Goal: Task Accomplishment & Management: Complete application form

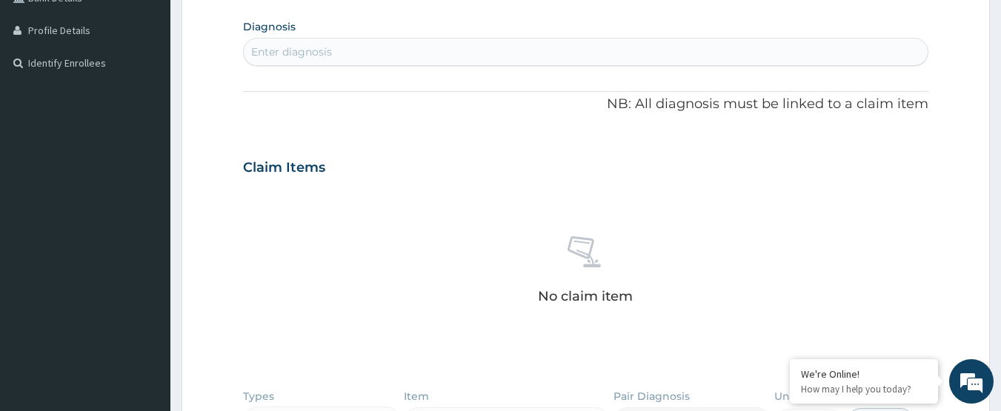
scroll to position [653, 0]
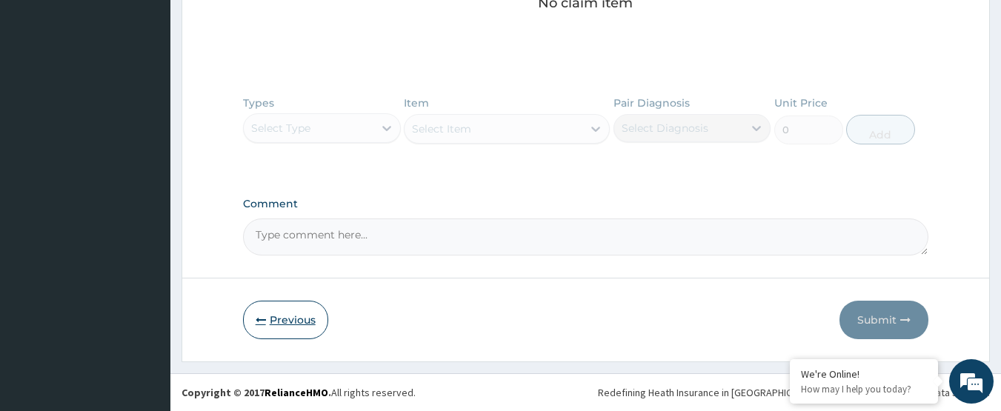
click at [259, 318] on icon "button" at bounding box center [261, 320] width 10 height 10
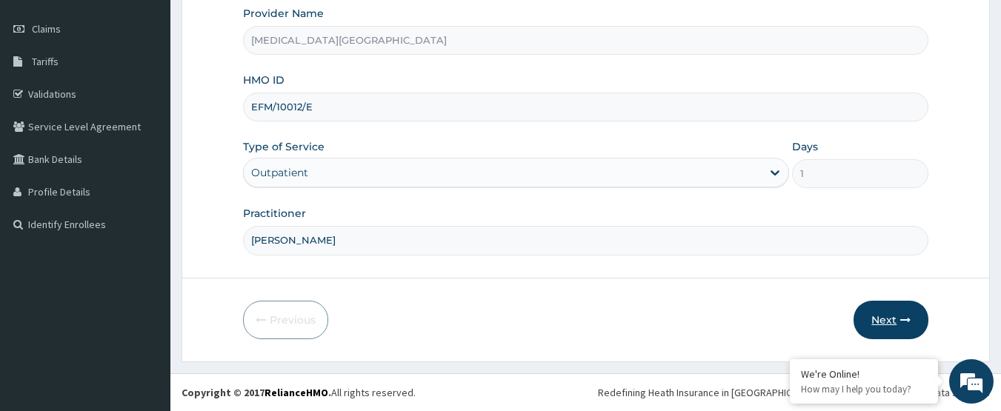
click at [874, 308] on button "Next" at bounding box center [891, 320] width 75 height 39
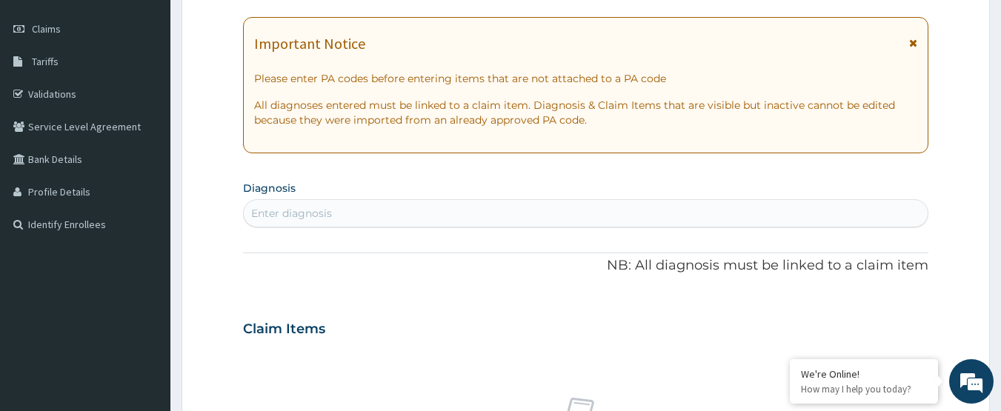
click at [663, 217] on div "Enter diagnosis" at bounding box center [586, 214] width 685 height 24
type input "MALARIA"
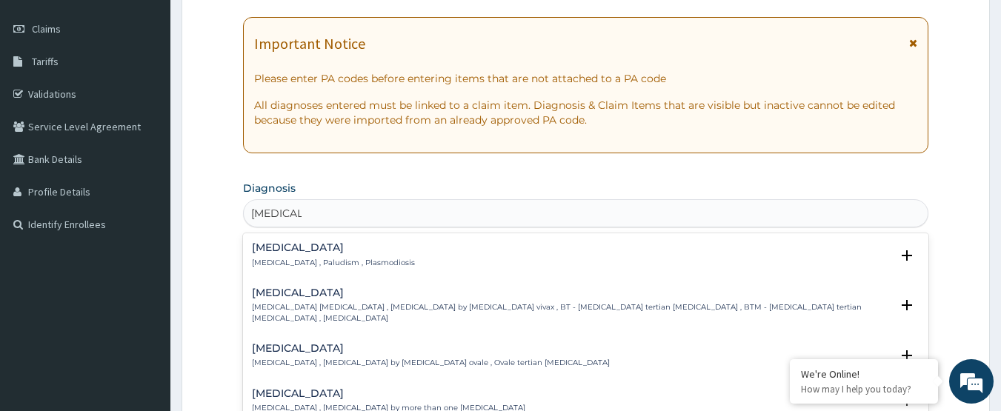
click at [348, 254] on div "Malaria Malaria , Paludism , Plasmodiosis" at bounding box center [333, 255] width 163 height 26
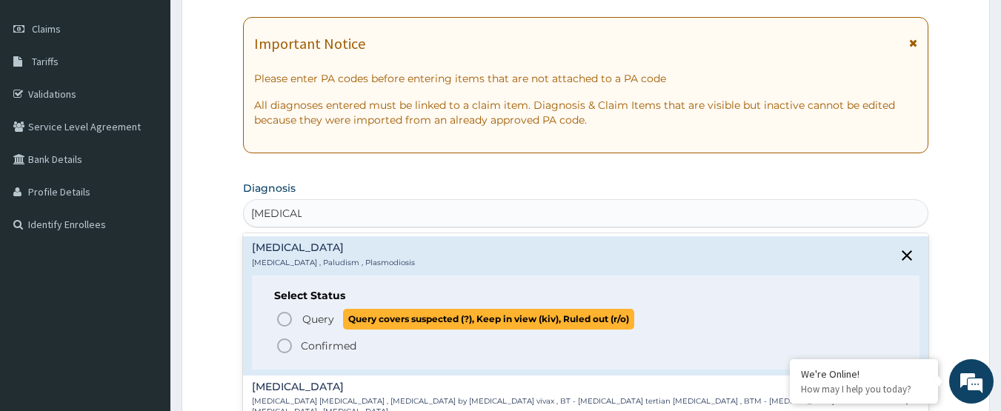
click at [316, 321] on span "Query" at bounding box center [318, 319] width 32 height 15
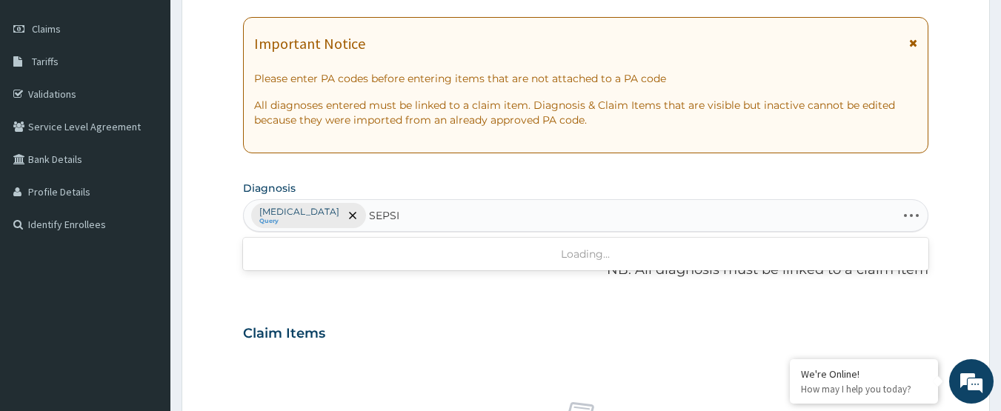
type input "SEPSIS"
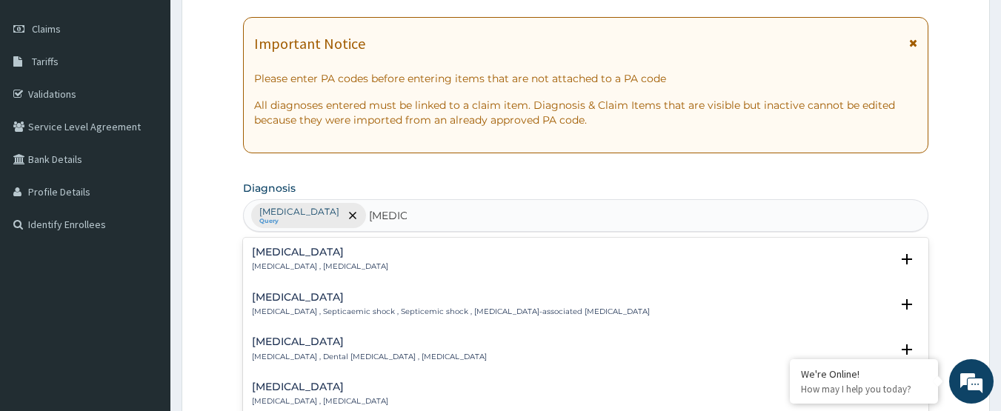
click at [343, 259] on div "Sepsis Systemic infection , Sepsis" at bounding box center [320, 260] width 136 height 26
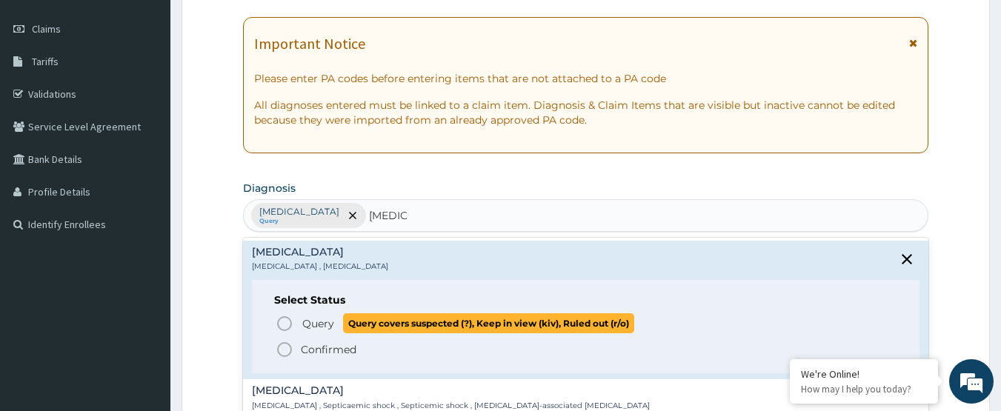
click at [301, 321] on p "Query Query covers suspected (?), Keep in view (kiv), Ruled out (r/o)" at bounding box center [467, 323] width 333 height 20
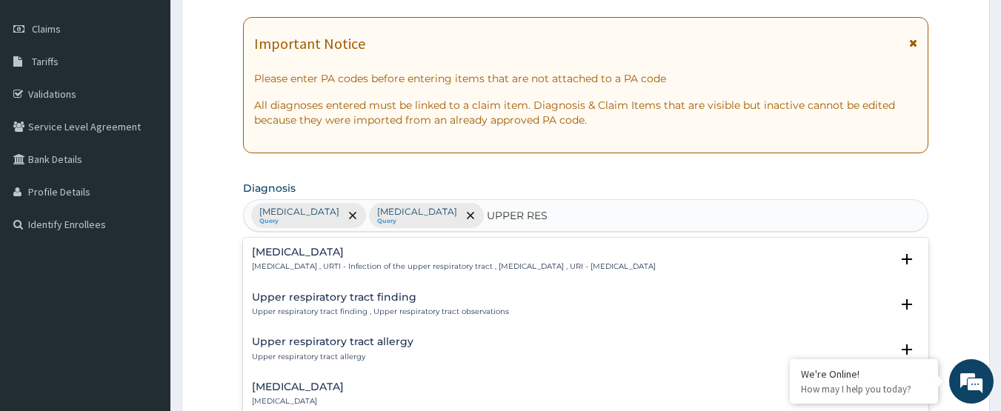
type input "UPPER RESP"
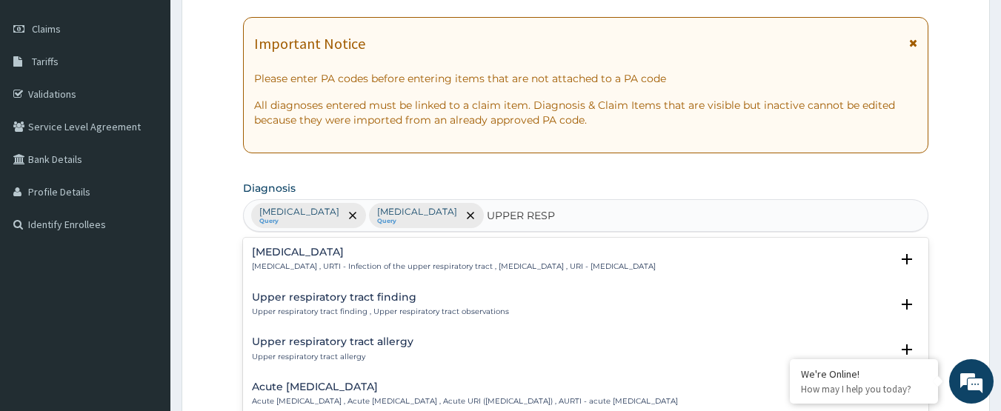
click at [355, 255] on h4 "Upper respiratory infection" at bounding box center [454, 252] width 404 height 11
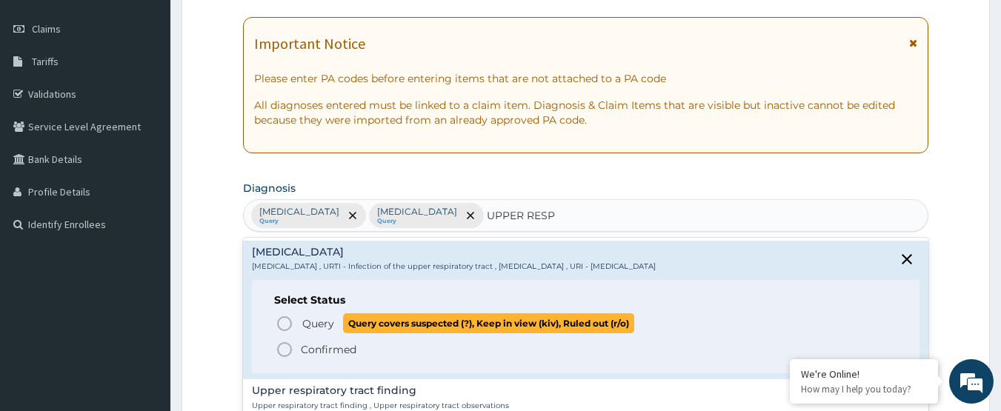
click at [306, 327] on span "Query" at bounding box center [318, 323] width 32 height 15
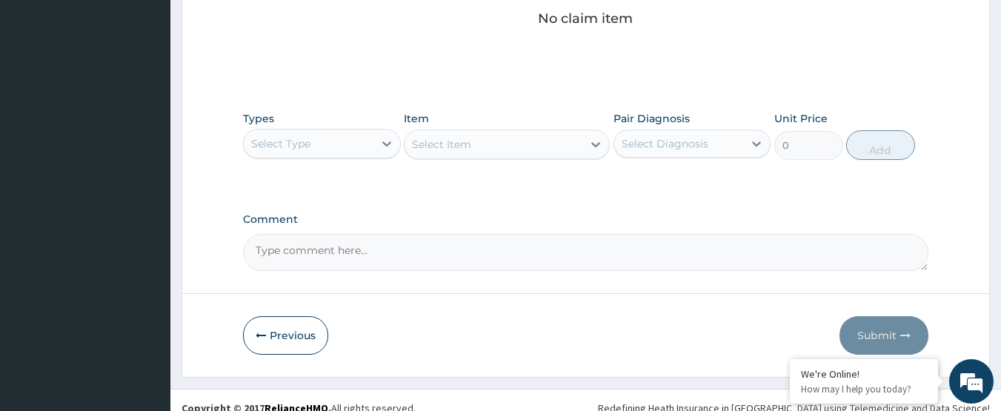
scroll to position [643, 0]
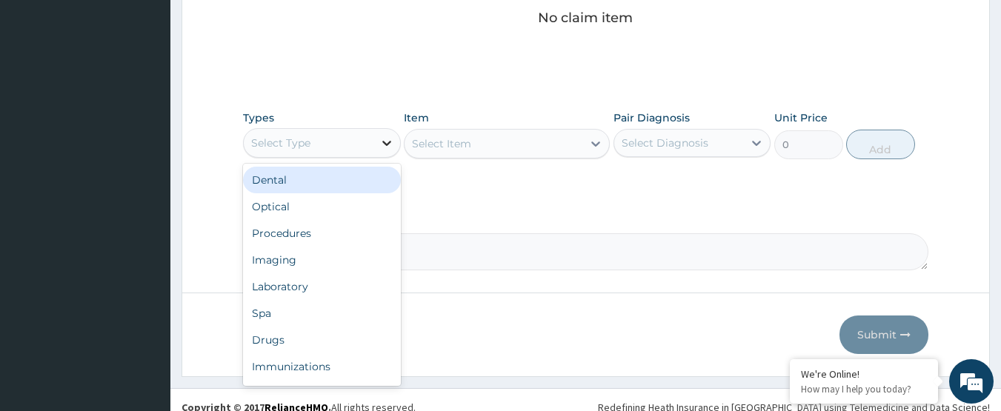
click at [382, 147] on icon at bounding box center [386, 143] width 15 height 15
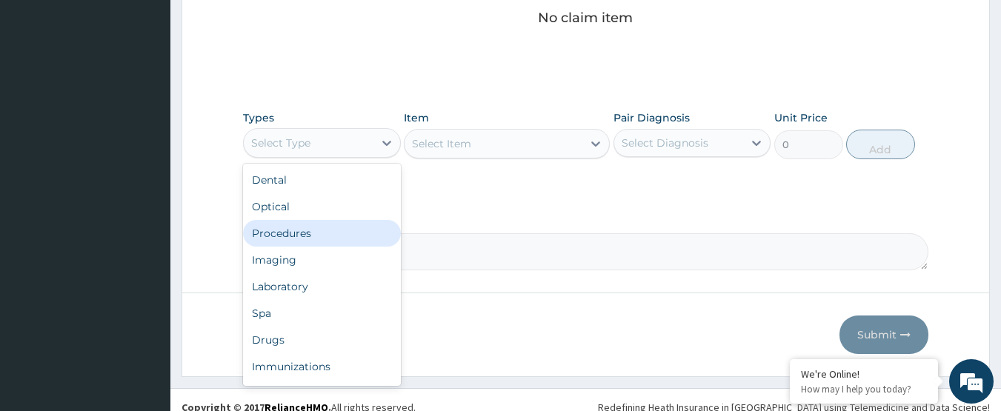
click at [333, 229] on div "Procedures" at bounding box center [322, 233] width 158 height 27
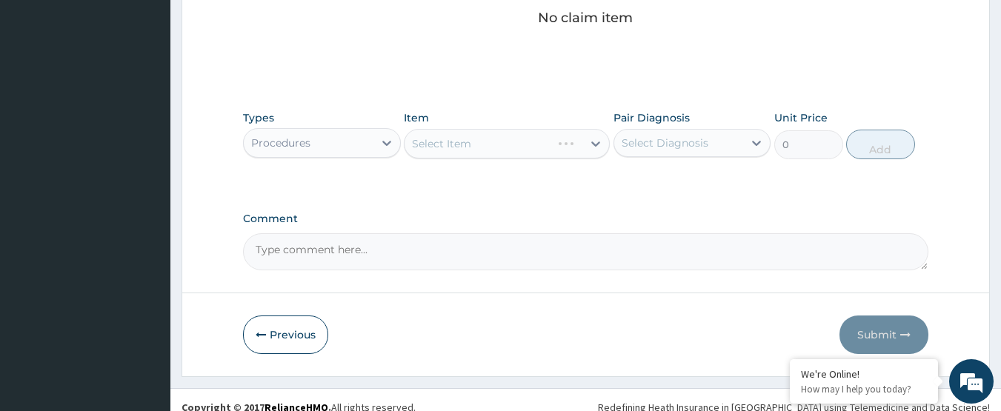
click at [488, 142] on div "Select Item" at bounding box center [507, 144] width 206 height 30
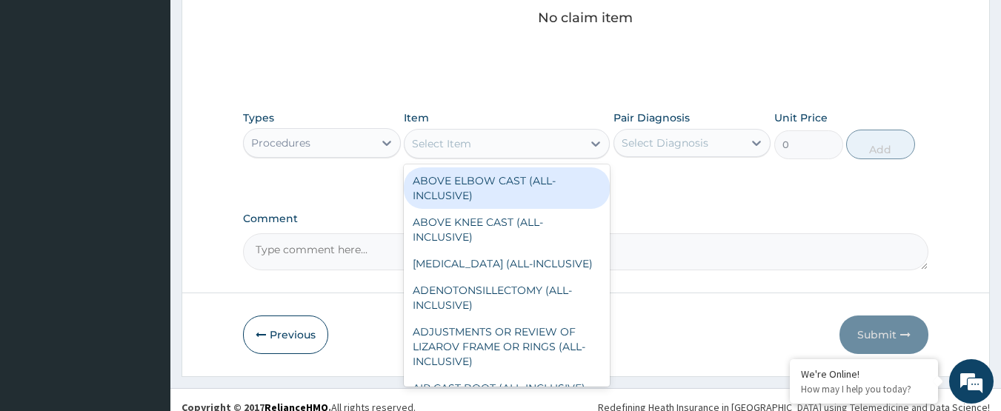
click at [488, 142] on div "Select Item" at bounding box center [494, 144] width 178 height 24
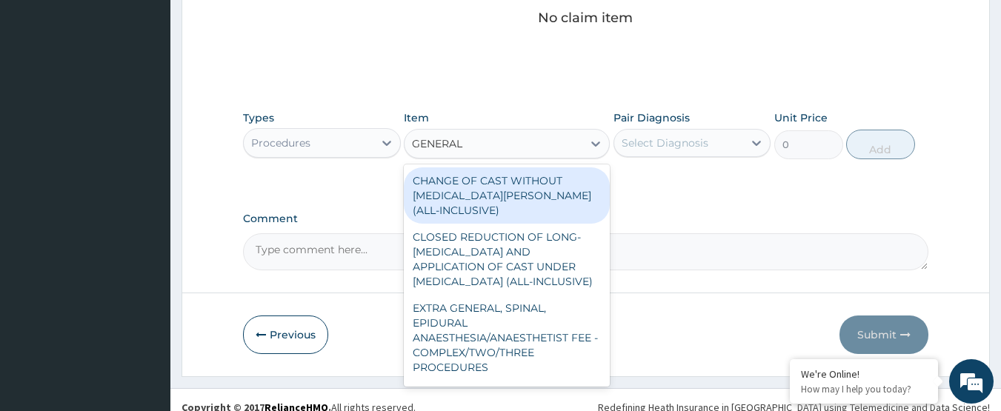
type input "GENERAL P"
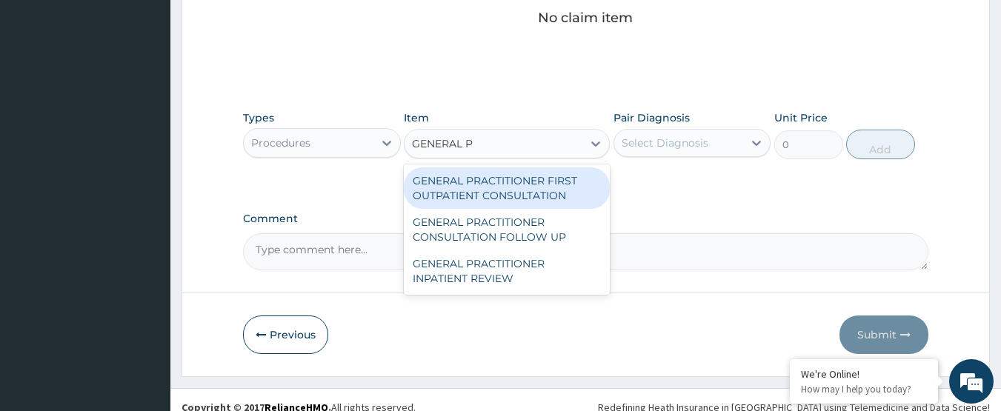
click at [510, 193] on div "GENERAL PRACTITIONER FIRST OUTPATIENT CONSULTATION" at bounding box center [507, 188] width 206 height 42
type input "3750"
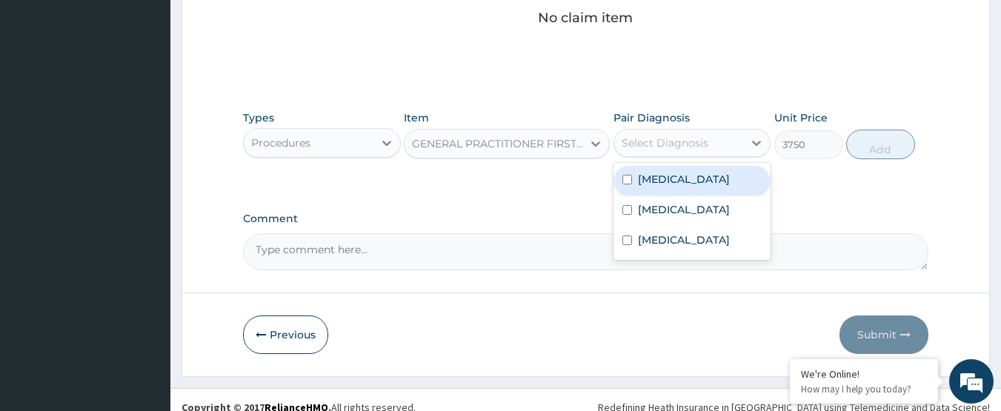
click at [700, 142] on div "Select Diagnosis" at bounding box center [665, 143] width 87 height 15
click at [688, 169] on div "Malaria" at bounding box center [693, 181] width 158 height 30
checkbox input "true"
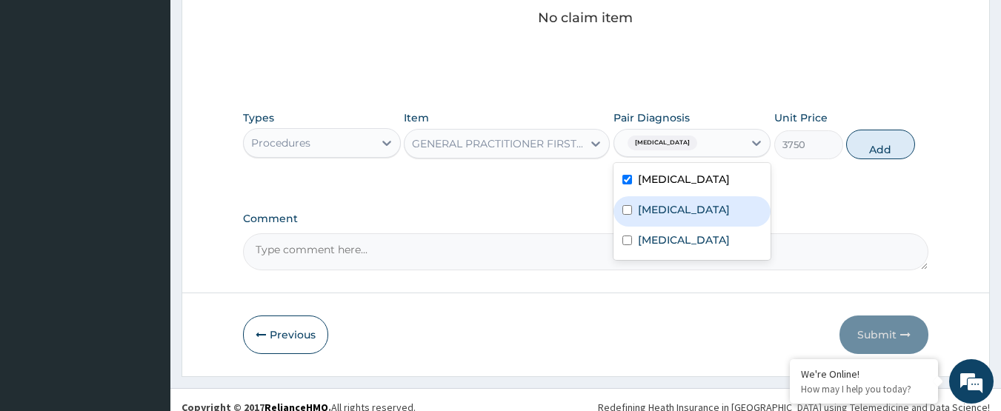
click at [651, 216] on label "Sepsis" at bounding box center [684, 209] width 92 height 15
checkbox input "true"
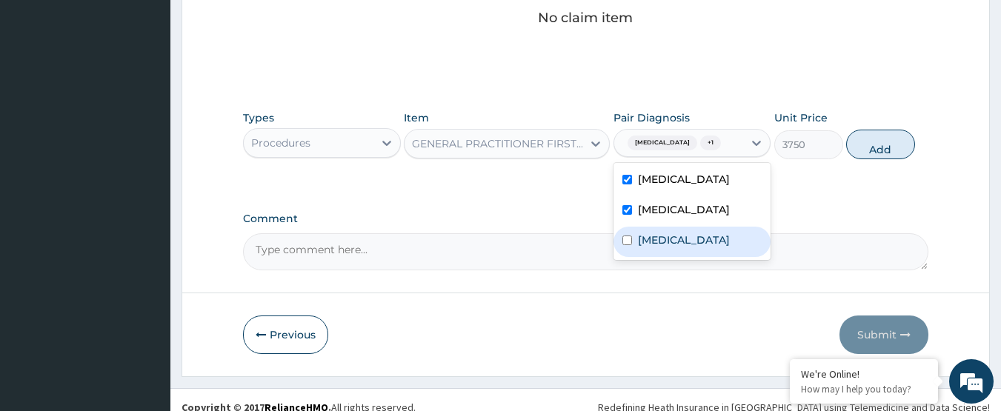
click at [644, 248] on label "Upper respiratory infection" at bounding box center [684, 240] width 92 height 15
checkbox input "true"
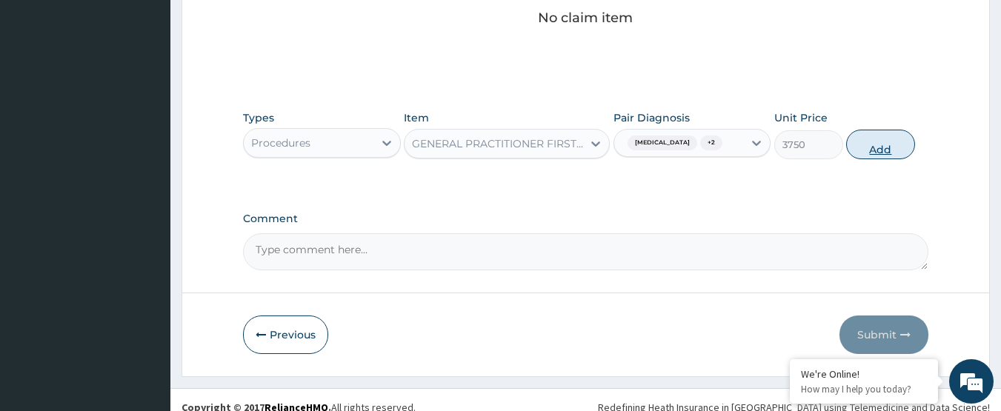
click at [871, 150] on button "Add" at bounding box center [880, 145] width 69 height 30
type input "0"
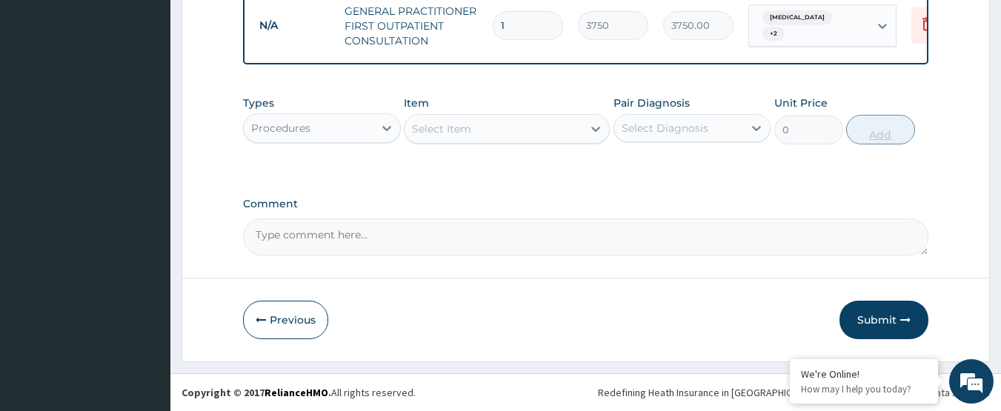
scroll to position [606, 0]
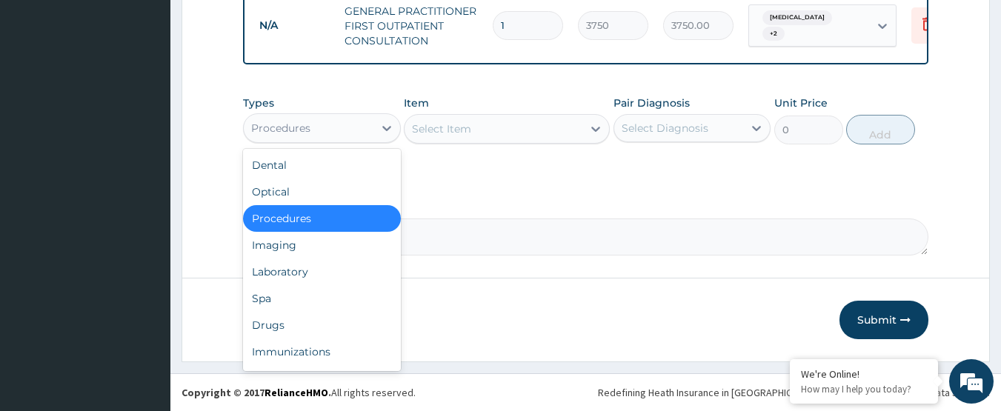
click at [354, 129] on div "Procedures" at bounding box center [309, 128] width 130 height 24
click at [311, 275] on div "Laboratory" at bounding box center [322, 272] width 158 height 27
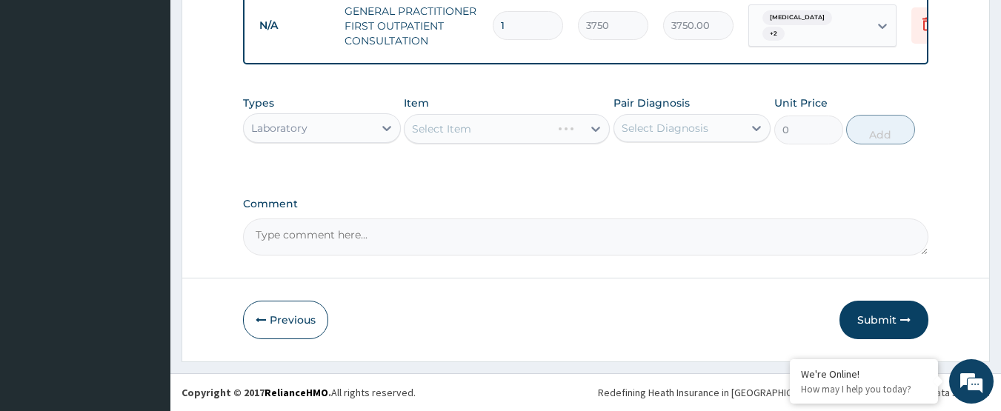
click at [459, 133] on div "Select Item" at bounding box center [507, 129] width 206 height 30
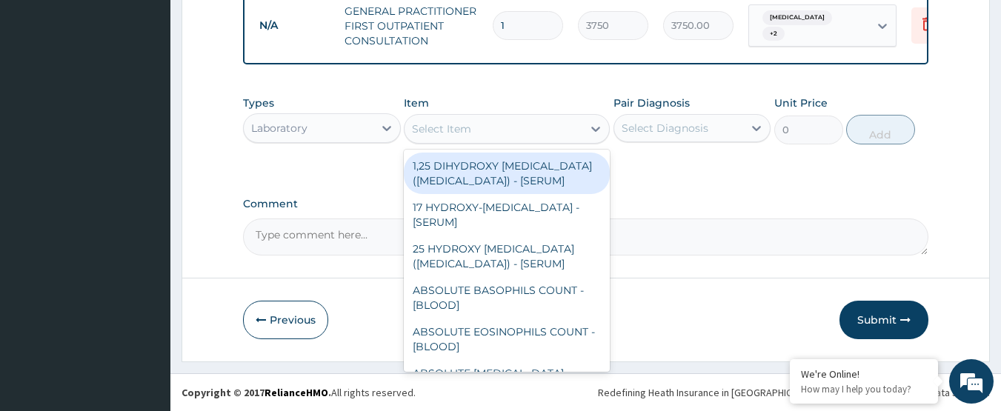
click at [459, 133] on div "Select Item" at bounding box center [441, 129] width 59 height 15
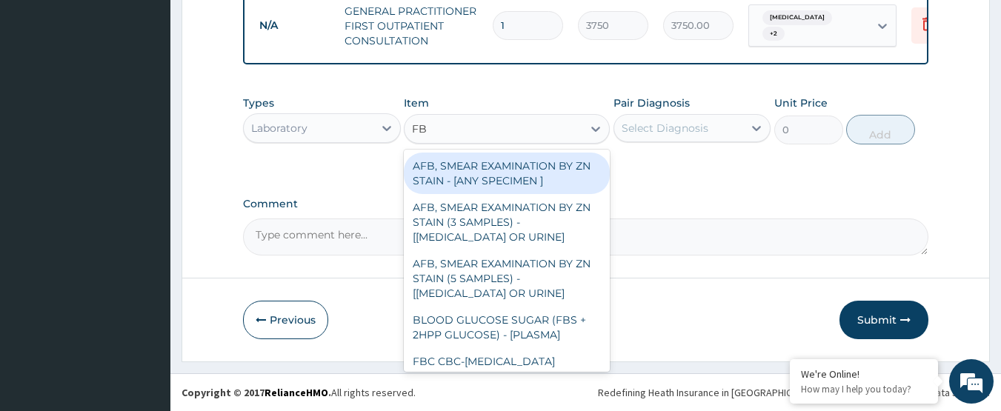
type input "FBC"
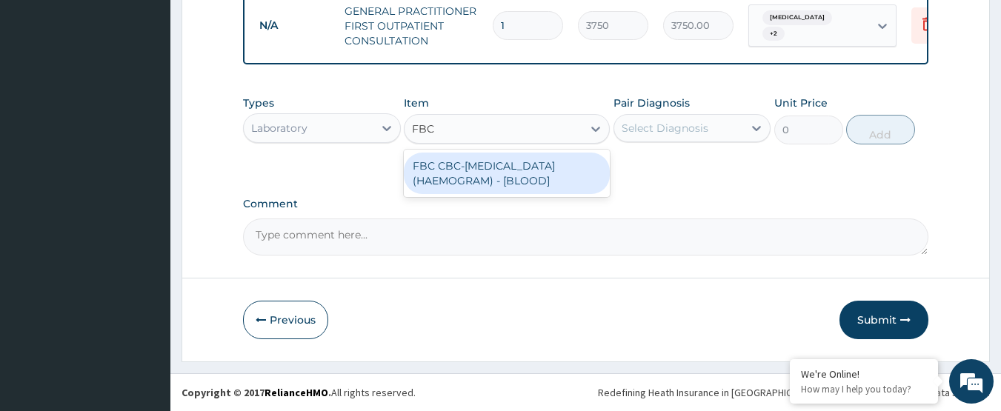
click at [479, 171] on div "FBC CBC-COMPLETE BLOOD COUNT (HAEMOGRAM) - [BLOOD]" at bounding box center [507, 174] width 206 height 42
type input "5000"
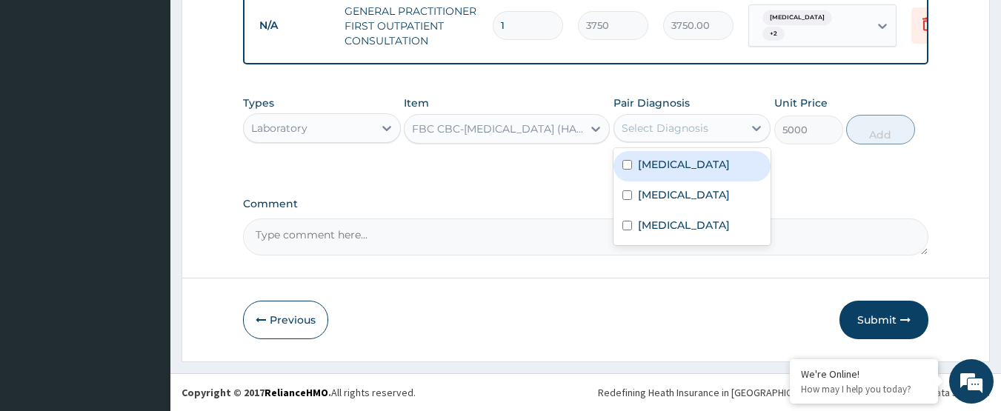
click at [683, 129] on div "Select Diagnosis" at bounding box center [665, 128] width 87 height 15
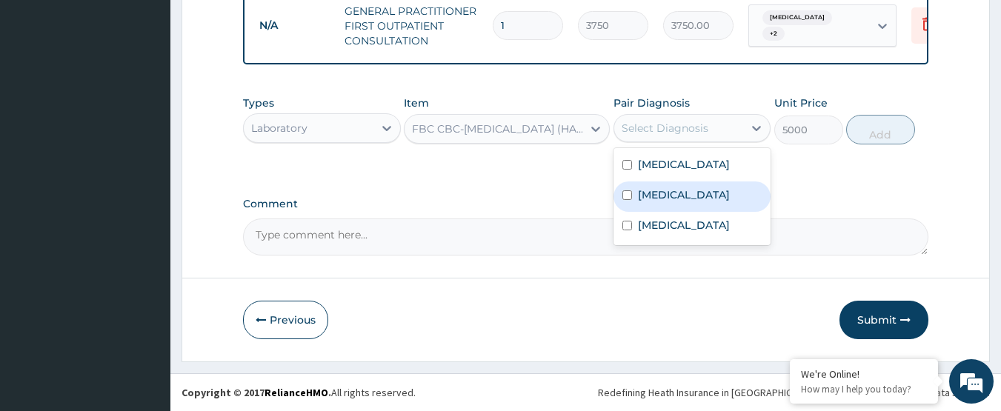
click at [674, 195] on div "Sepsis" at bounding box center [693, 197] width 158 height 30
checkbox input "true"
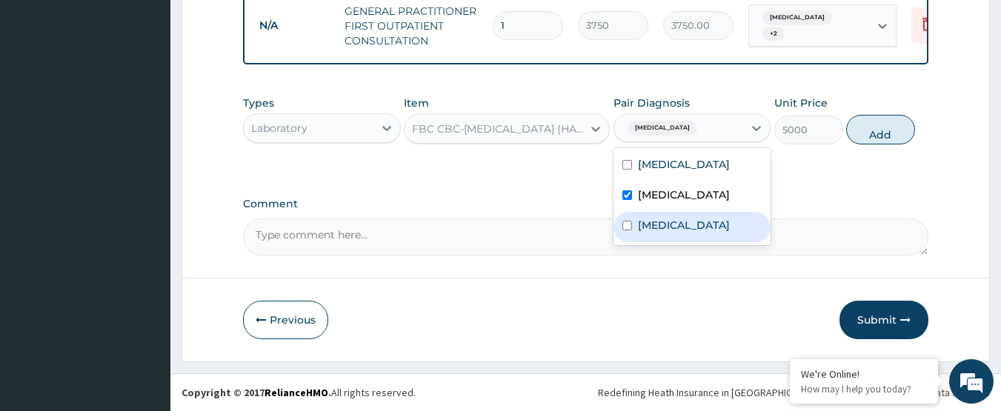
click at [685, 233] on label "Upper respiratory infection" at bounding box center [684, 225] width 92 height 15
checkbox input "true"
click at [899, 128] on button "Add" at bounding box center [880, 130] width 69 height 30
type input "0"
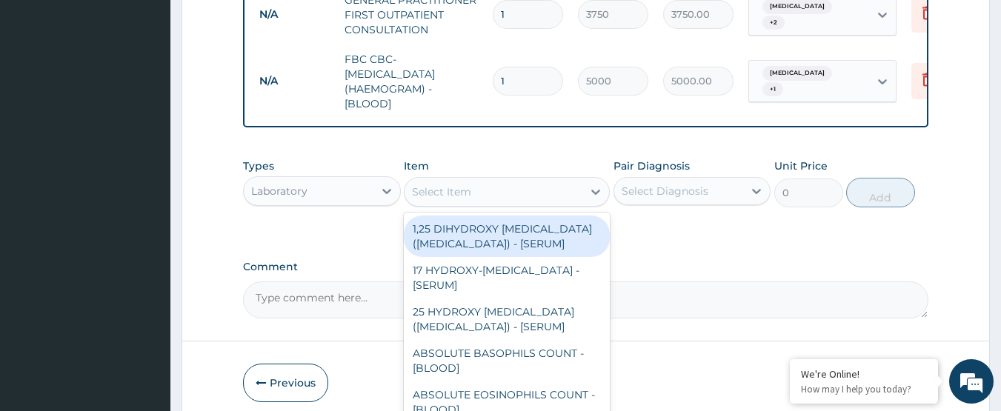
click at [479, 197] on div "Select Item" at bounding box center [494, 192] width 178 height 24
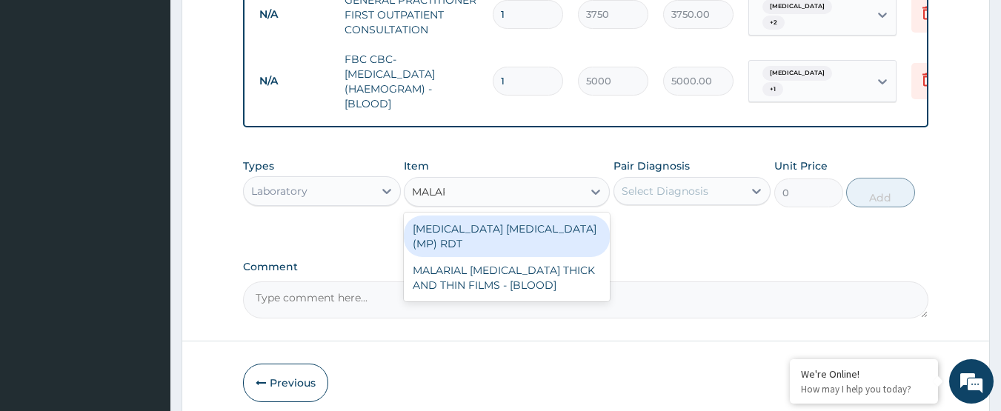
type input "MALARI"
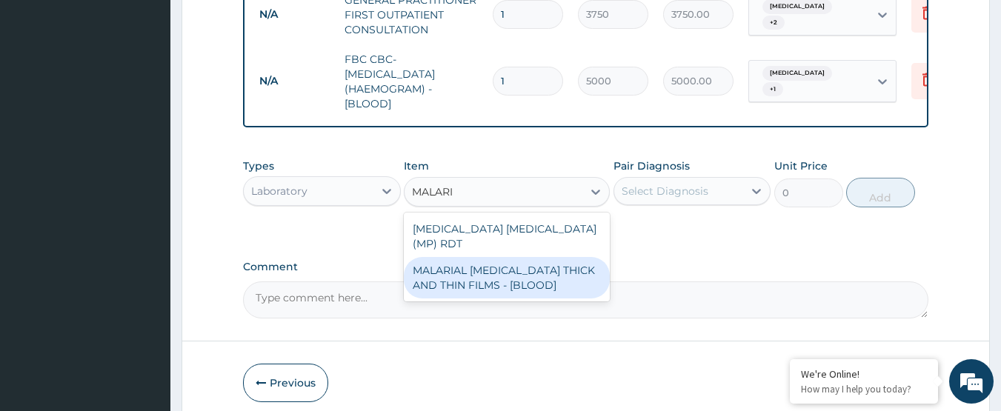
click at [495, 291] on div "MALARIAL PARASITE THICK AND THIN FILMS - [BLOOD]" at bounding box center [507, 278] width 206 height 42
type input "2187.5"
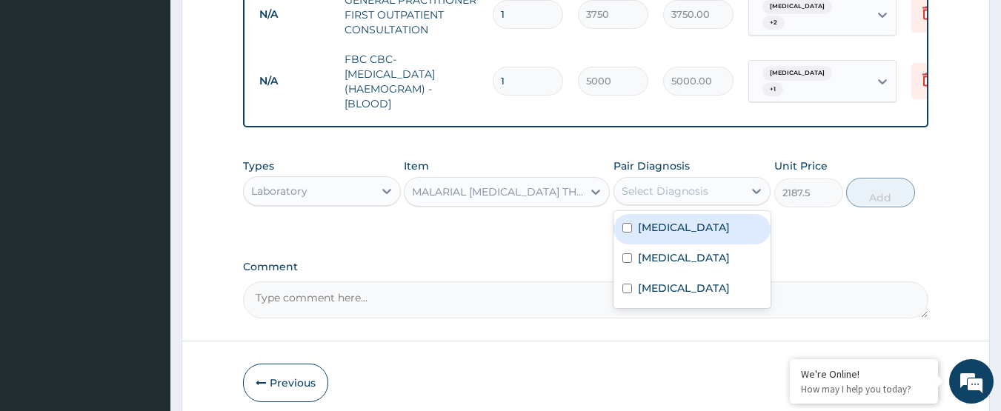
click at [663, 196] on div "Select Diagnosis" at bounding box center [665, 191] width 87 height 15
click at [654, 235] on label "Malaria" at bounding box center [684, 227] width 92 height 15
checkbox input "true"
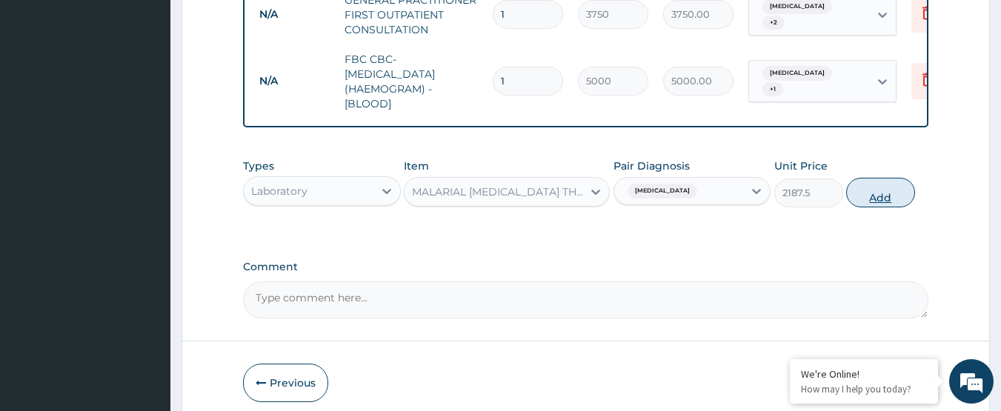
click at [880, 208] on button "Add" at bounding box center [880, 193] width 69 height 30
type input "0"
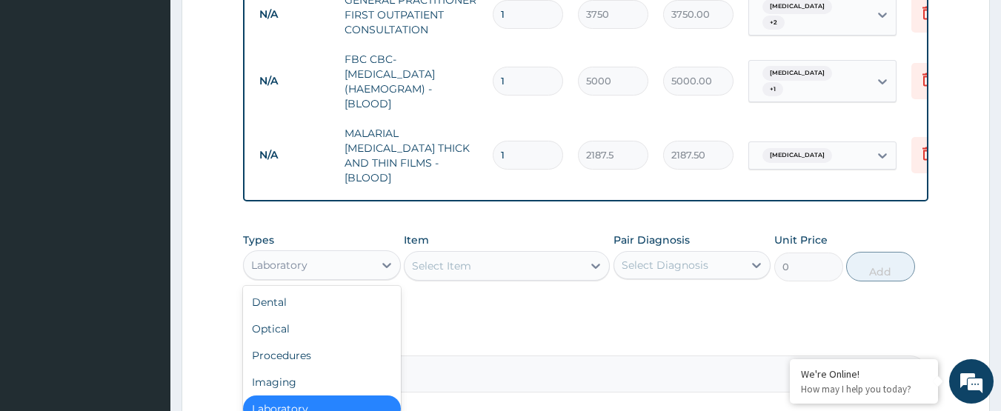
click at [365, 265] on div "Laboratory" at bounding box center [309, 265] width 130 height 24
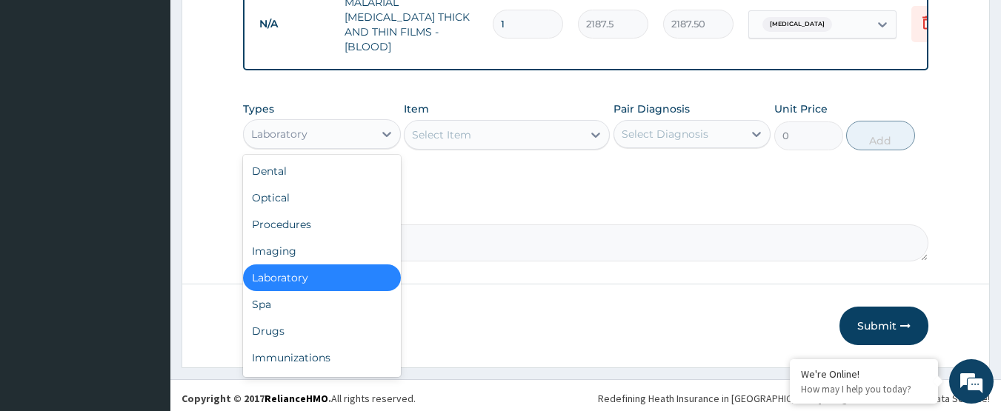
scroll to position [740, 0]
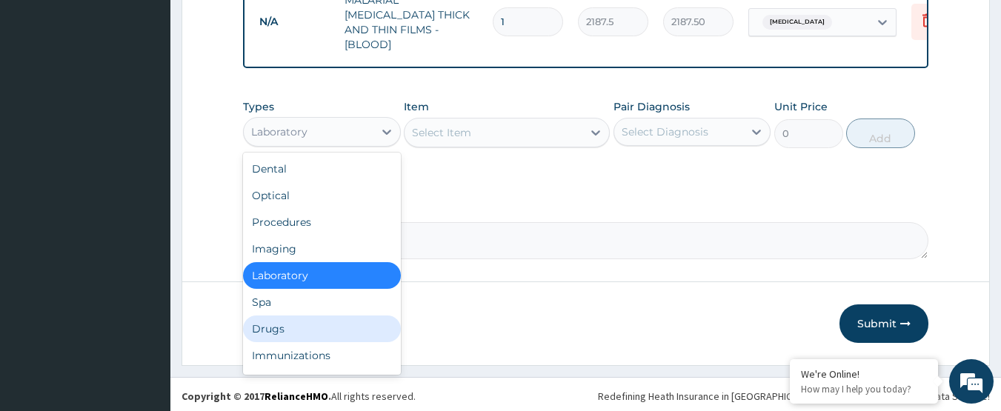
click at [273, 322] on div "Drugs" at bounding box center [322, 329] width 158 height 27
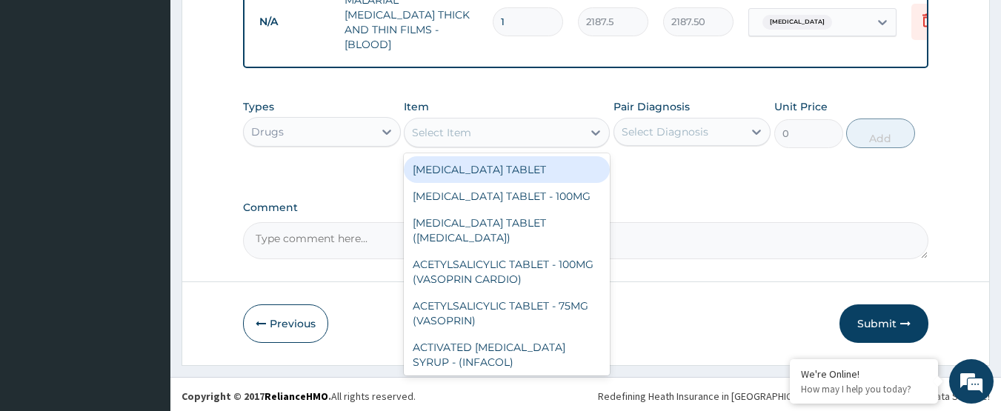
click at [522, 123] on div "Select Item" at bounding box center [494, 133] width 178 height 24
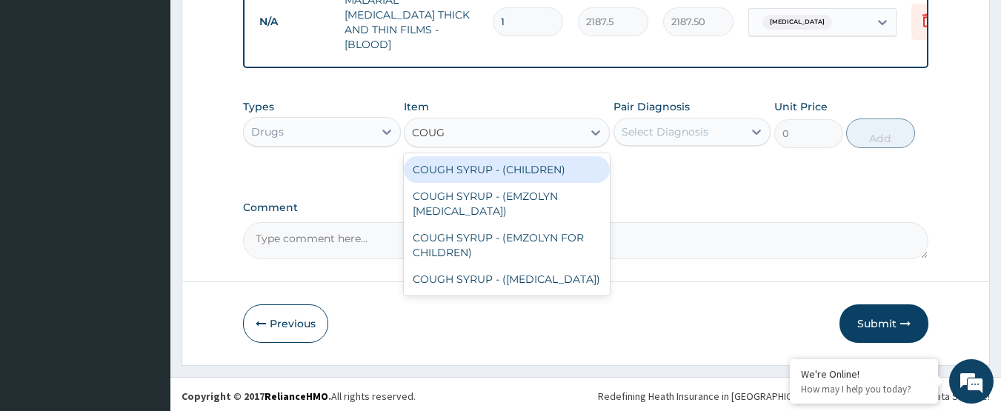
type input "COUGH"
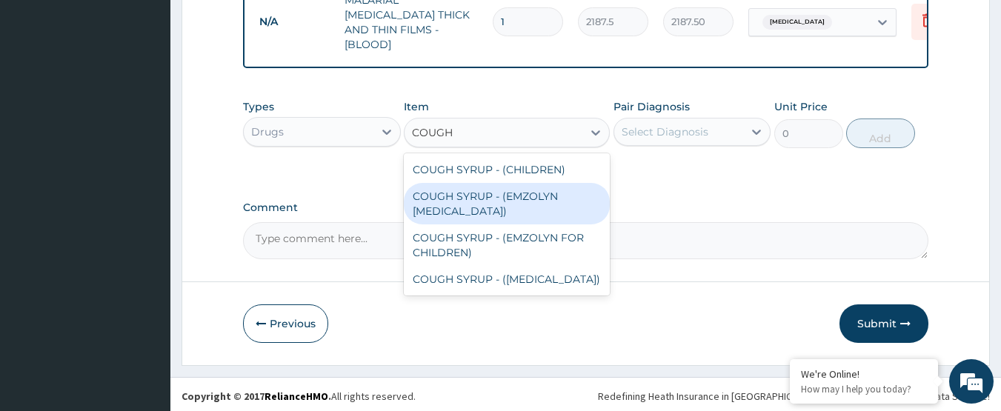
click at [480, 202] on div "COUGH SYRUP - (EMZOLYN EXPECTORANT)" at bounding box center [507, 204] width 206 height 42
type input "1120"
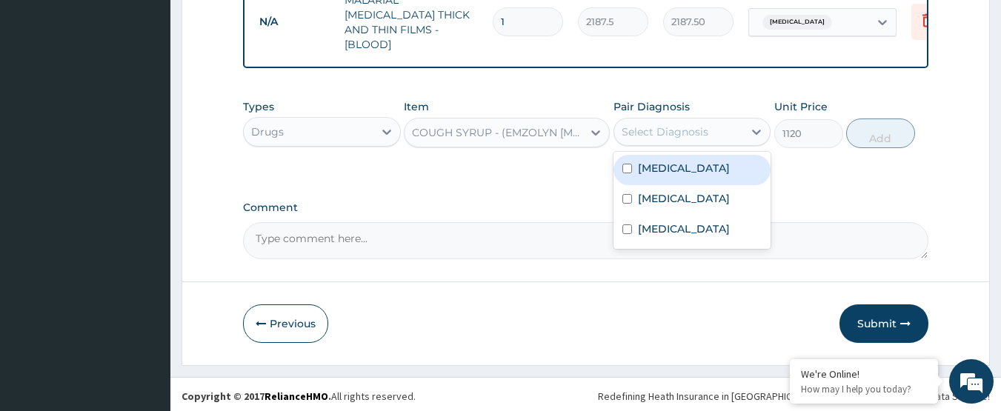
click at [654, 125] on div "Select Diagnosis" at bounding box center [665, 132] width 87 height 15
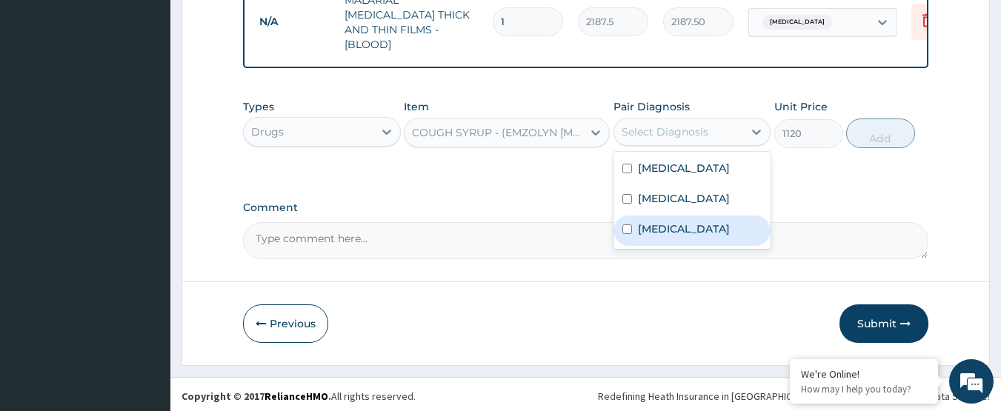
click at [648, 223] on label "Upper respiratory infection" at bounding box center [684, 229] width 92 height 15
checkbox input "true"
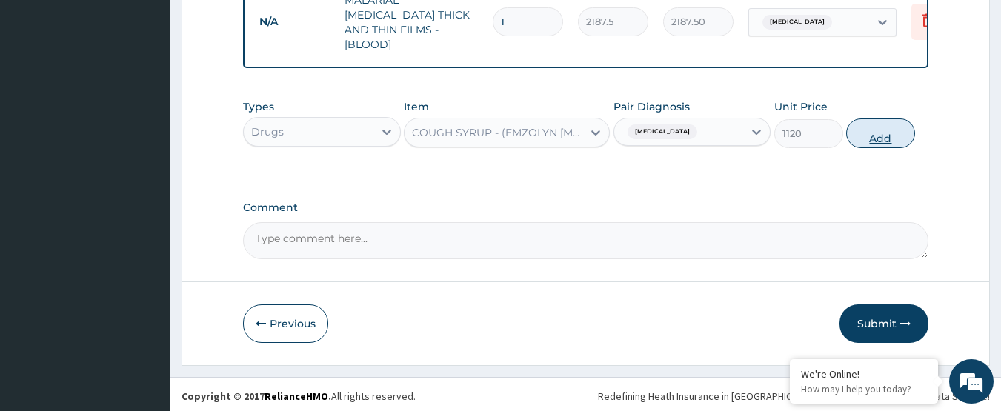
click at [870, 125] on button "Add" at bounding box center [880, 134] width 69 height 30
type input "0"
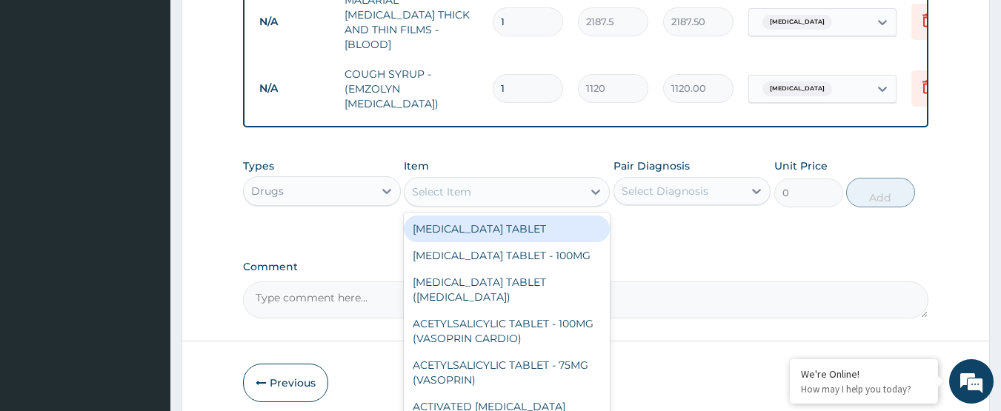
click at [560, 182] on div "Select Item" at bounding box center [494, 192] width 178 height 24
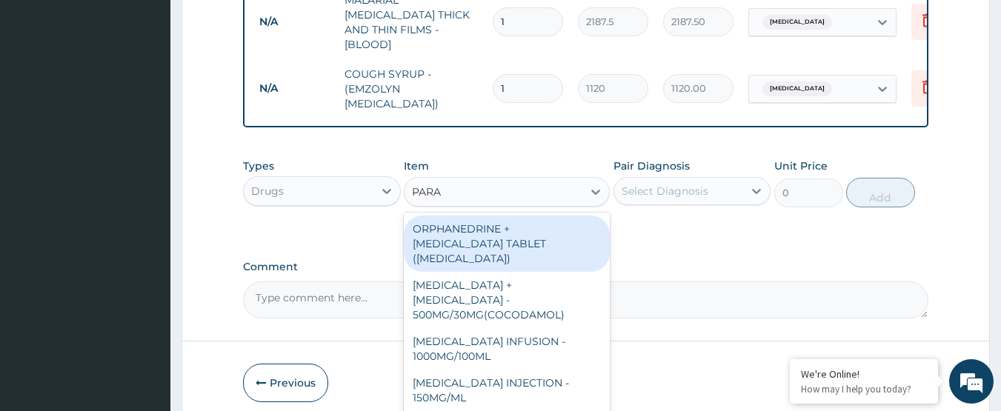
type input "PARAC"
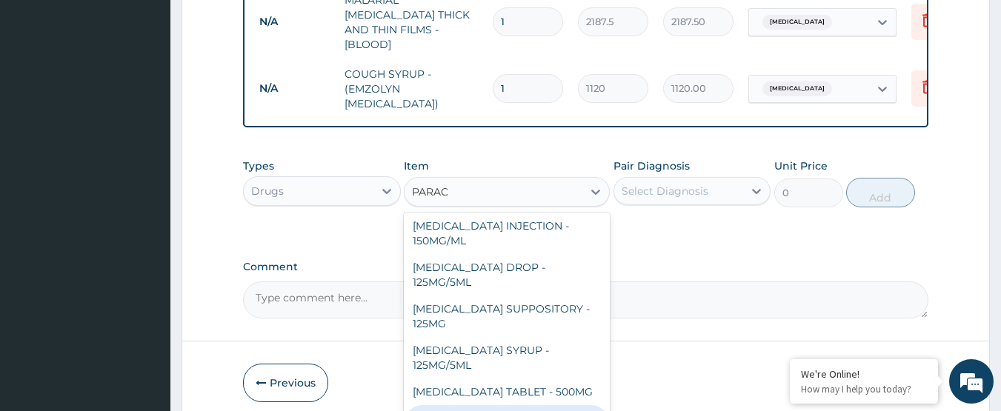
type input "42"
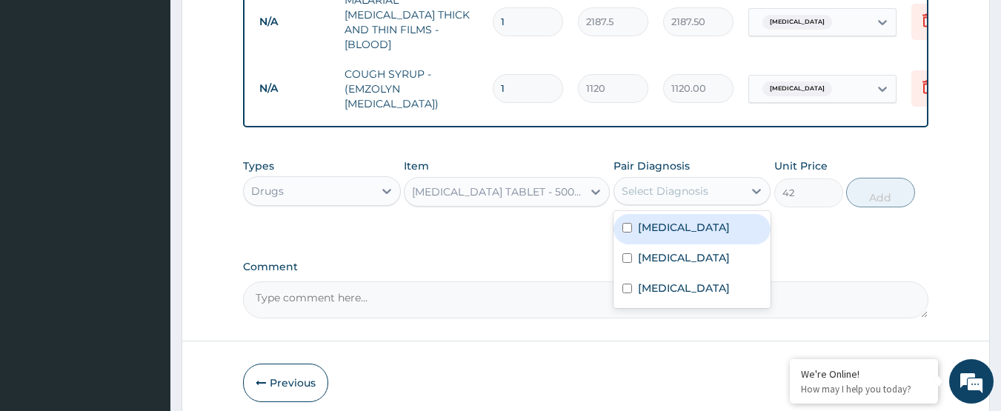
click at [688, 191] on div "Select Diagnosis" at bounding box center [665, 191] width 87 height 15
click at [674, 220] on label "Malaria" at bounding box center [684, 227] width 92 height 15
checkbox input "true"
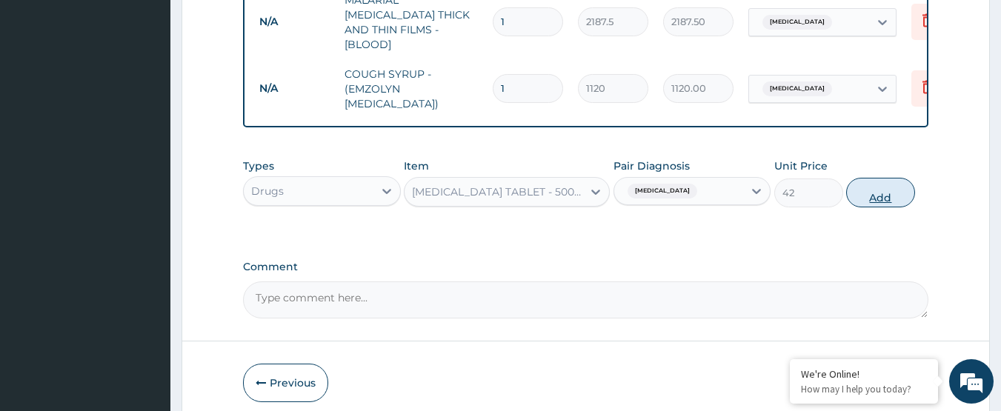
click at [853, 199] on button "Add" at bounding box center [880, 193] width 69 height 30
type input "0"
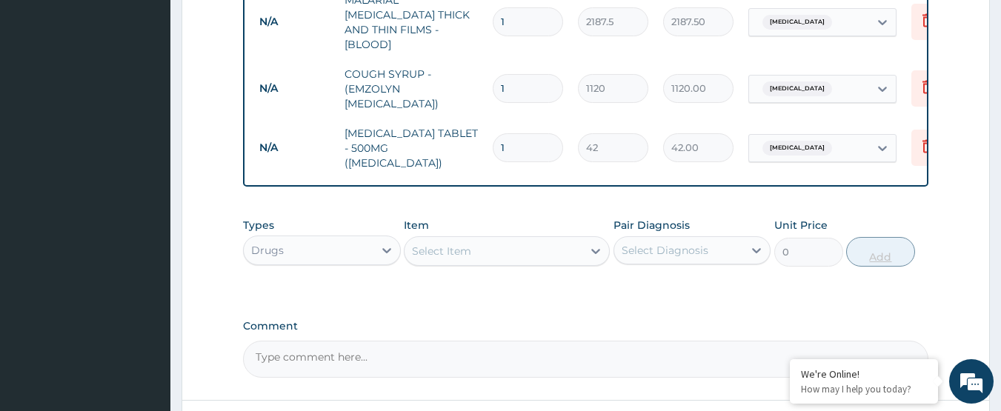
type input "18"
type input "756.00"
type input "18"
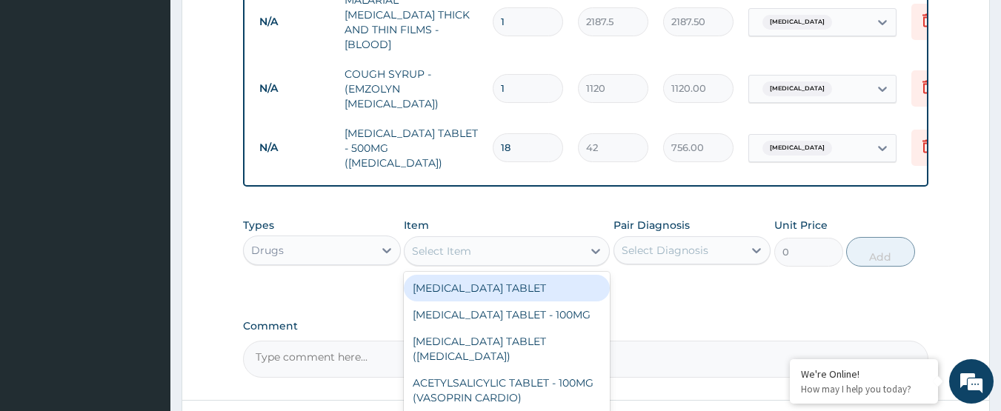
click at [573, 242] on div "Select Item" at bounding box center [494, 251] width 178 height 24
type input "C"
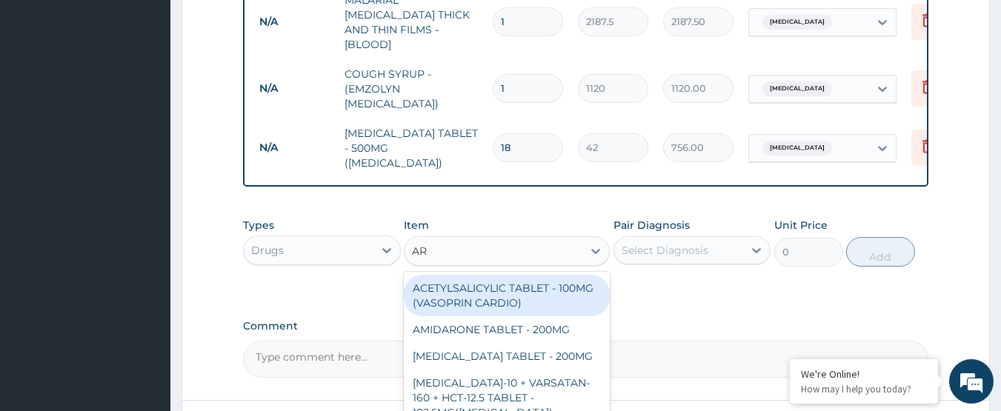
type input "A"
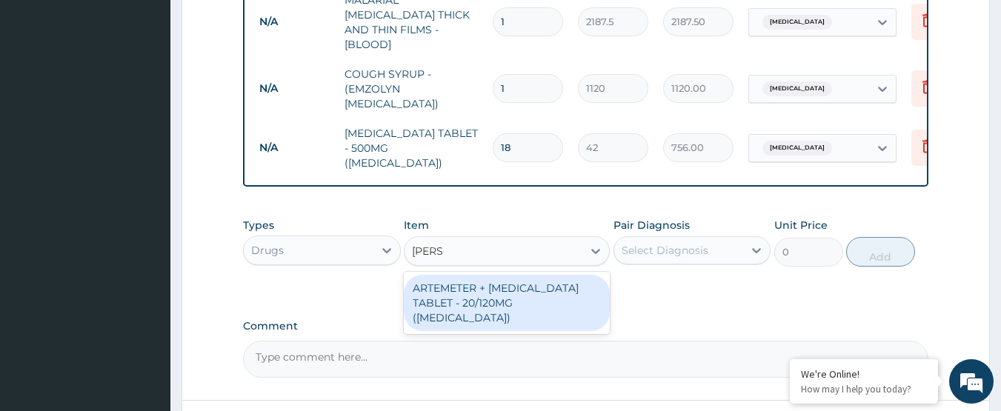
type input "COART"
click at [533, 296] on div "ARTEMETER + LUMEFANTRINE TABLET - 20/120MG (COARTEM)" at bounding box center [507, 303] width 206 height 56
type input "210"
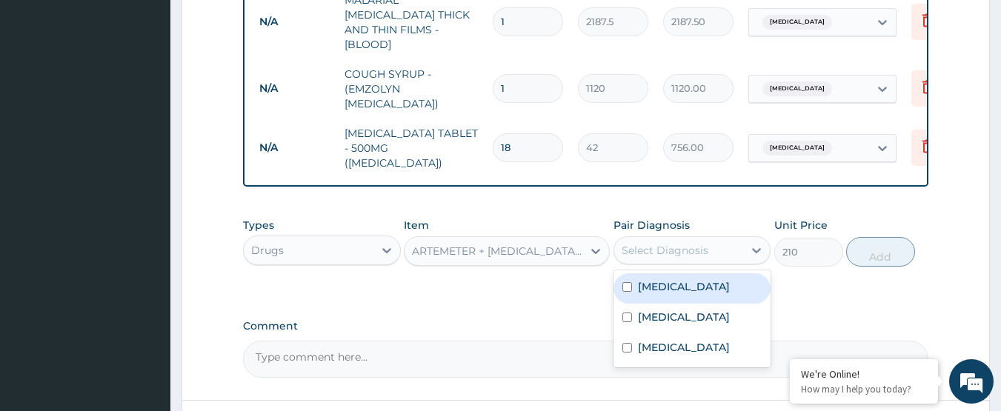
click at [668, 243] on div "Select Diagnosis" at bounding box center [665, 250] width 87 height 15
click at [651, 285] on div "Malaria" at bounding box center [693, 288] width 158 height 30
checkbox input "true"
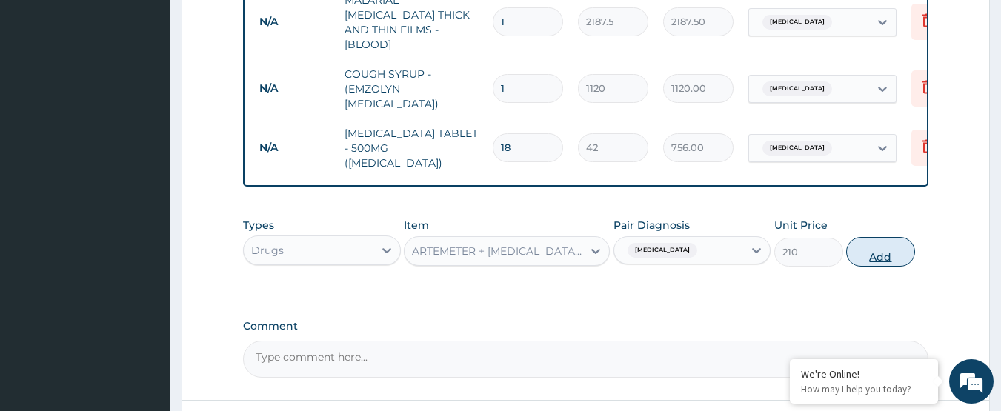
click at [888, 237] on button "Add" at bounding box center [880, 252] width 69 height 30
type input "0"
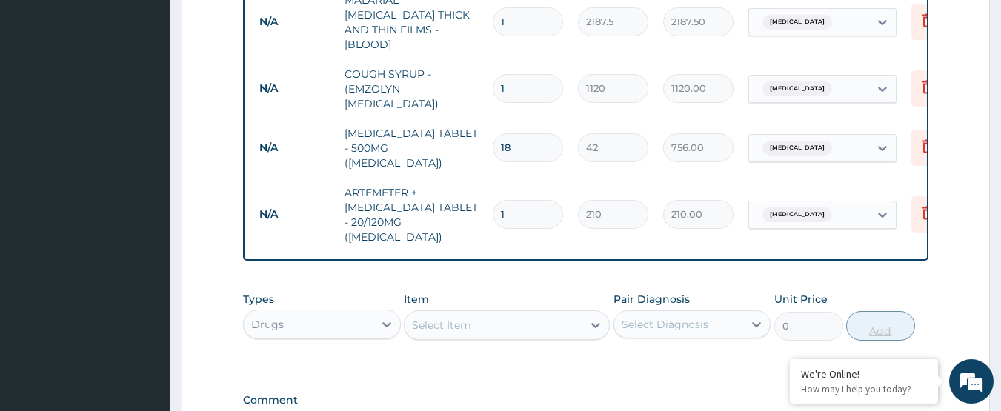
type input "12"
type input "2520.00"
type input "12"
click at [528, 133] on input "18" at bounding box center [528, 147] width 70 height 29
type input "1"
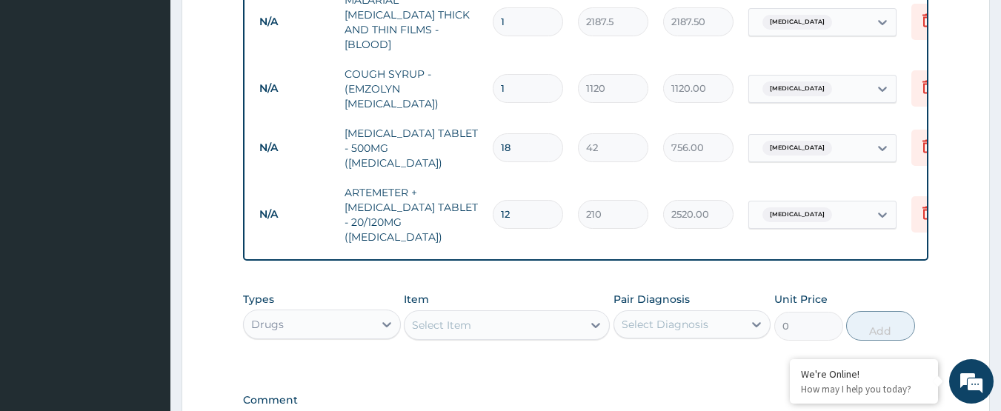
type input "42.00"
type input "0.00"
type input "9"
type input "378.00"
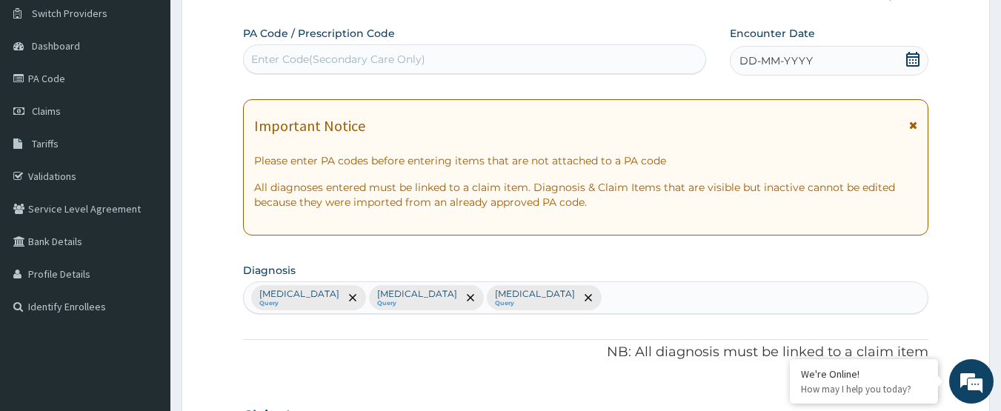
scroll to position [94, 0]
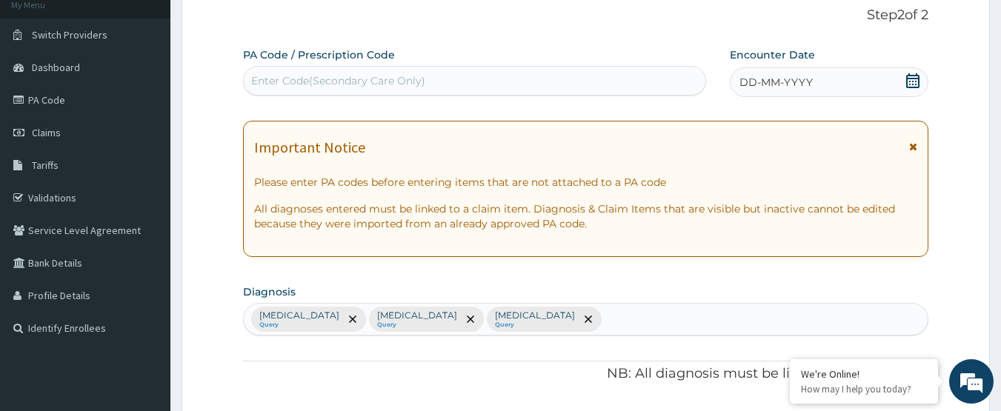
type input "9"
drag, startPoint x: 915, startPoint y: 82, endPoint x: 896, endPoint y: 76, distance: 20.2
click at [896, 76] on div "DD-MM-YYYY" at bounding box center [829, 82] width 199 height 30
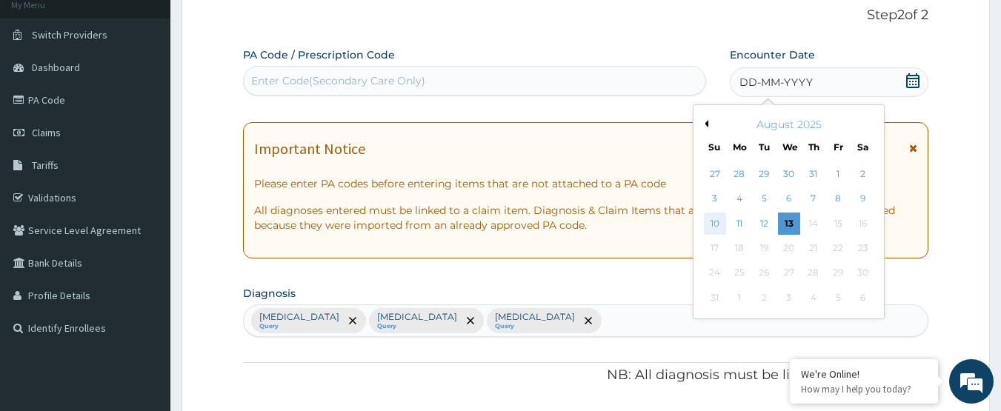
click at [718, 220] on div "10" at bounding box center [715, 224] width 22 height 22
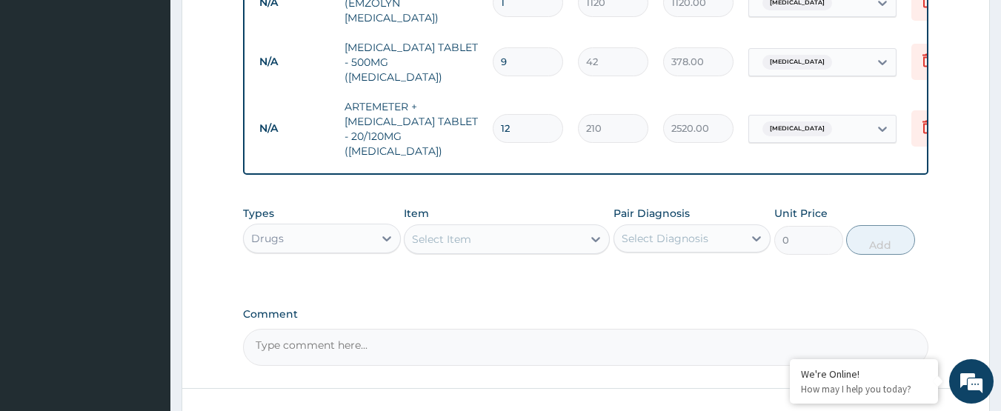
scroll to position [909, 0]
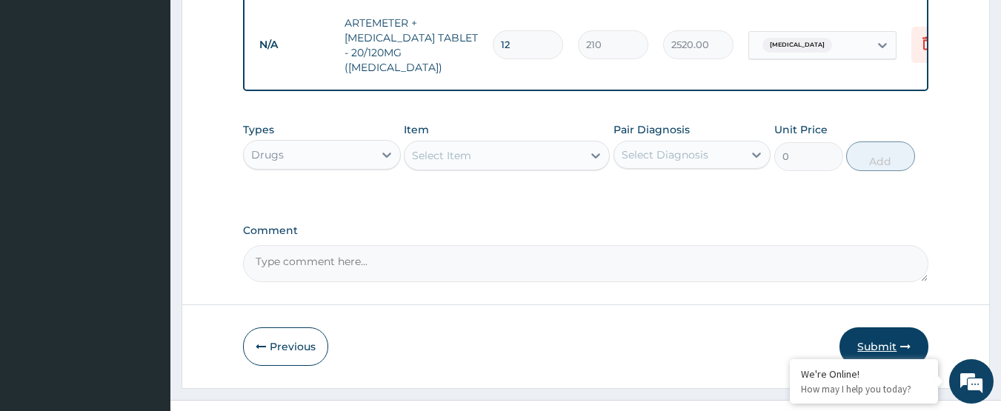
click at [886, 328] on button "Submit" at bounding box center [884, 347] width 89 height 39
click at [873, 328] on button "Submit" at bounding box center [884, 347] width 89 height 39
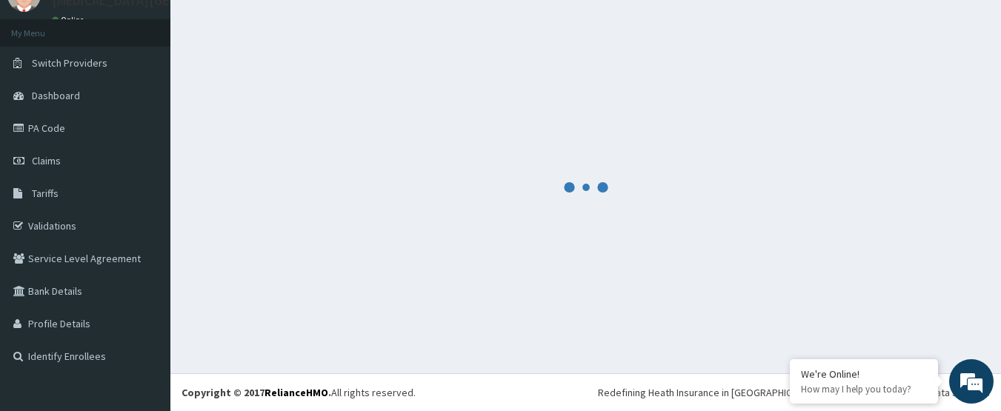
scroll to position [66, 0]
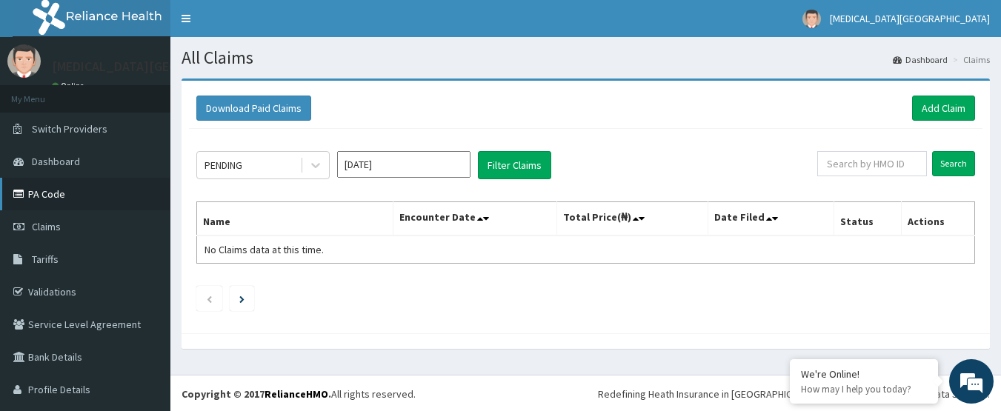
click at [57, 184] on link "PA Code" at bounding box center [85, 194] width 170 height 33
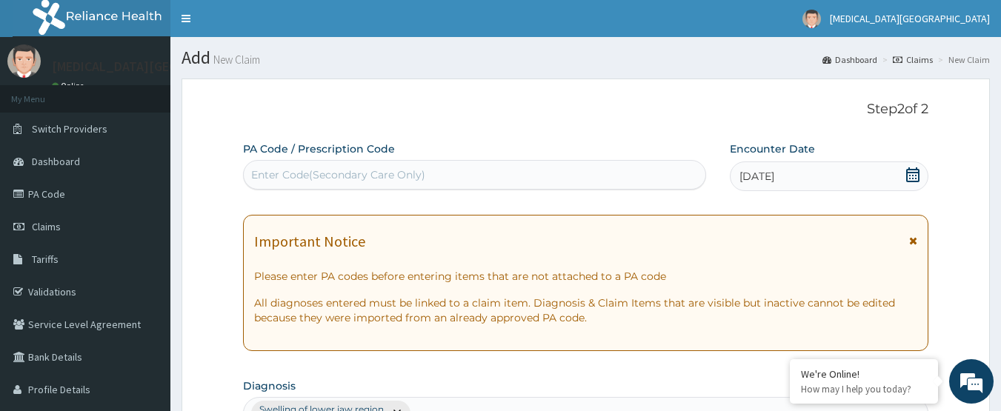
click at [620, 176] on div "Enter Code(Secondary Care Only)" at bounding box center [475, 175] width 462 height 24
paste input "PA/B877C7"
type input "PA/B877C7"
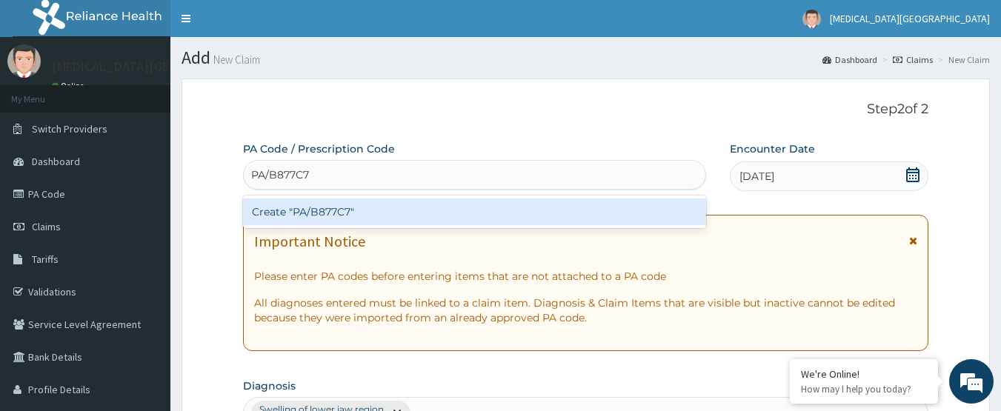
click at [479, 207] on div "Create "PA/B877C7"" at bounding box center [475, 212] width 464 height 27
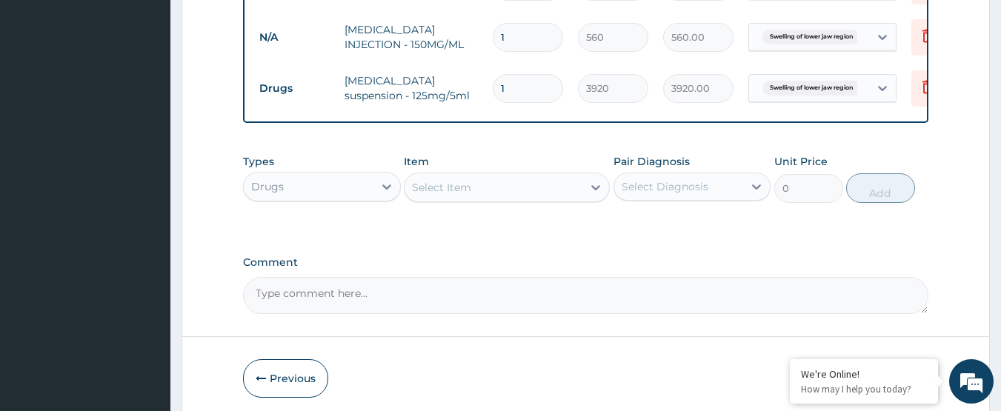
scroll to position [811, 0]
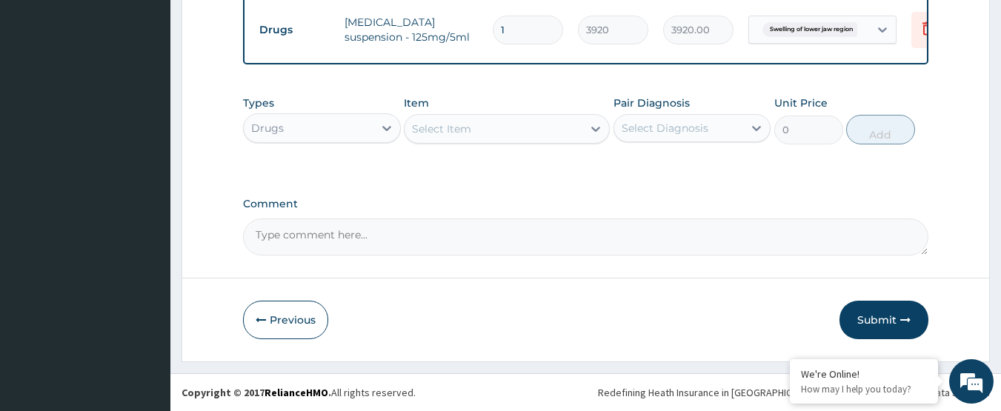
click at [479, 207] on label "Comment" at bounding box center [586, 204] width 686 height 13
click at [479, 219] on textarea "Comment" at bounding box center [586, 237] width 686 height 37
click at [894, 316] on button "Submit" at bounding box center [884, 320] width 89 height 39
